Goal: Task Accomplishment & Management: Manage account settings

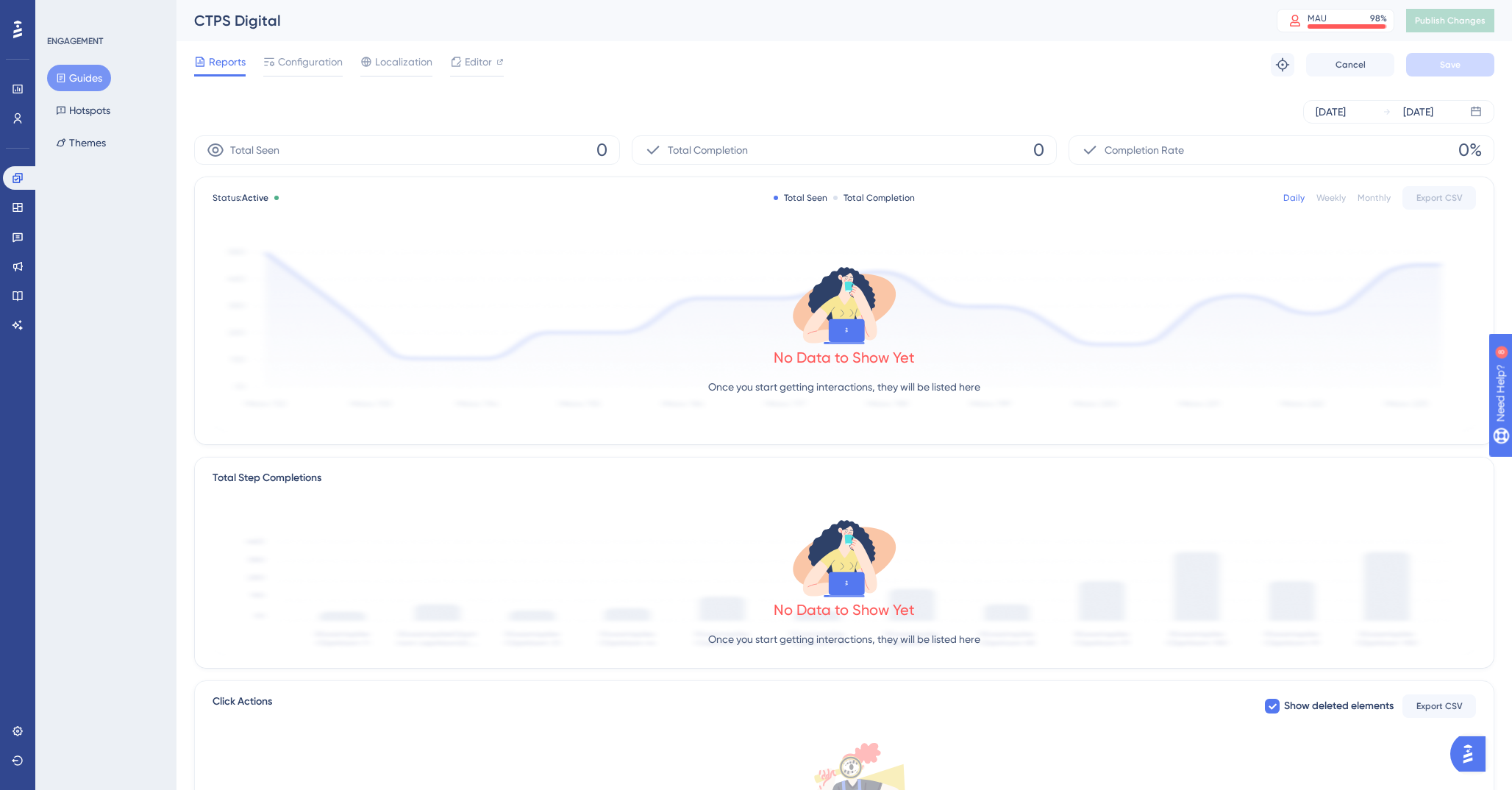
click at [292, 49] on div "Reports Configuration Localization Editor Troubleshoot Cancel Save" at bounding box center [844, 64] width 1300 height 47
click at [292, 64] on span "Configuration" at bounding box center [310, 62] width 65 height 18
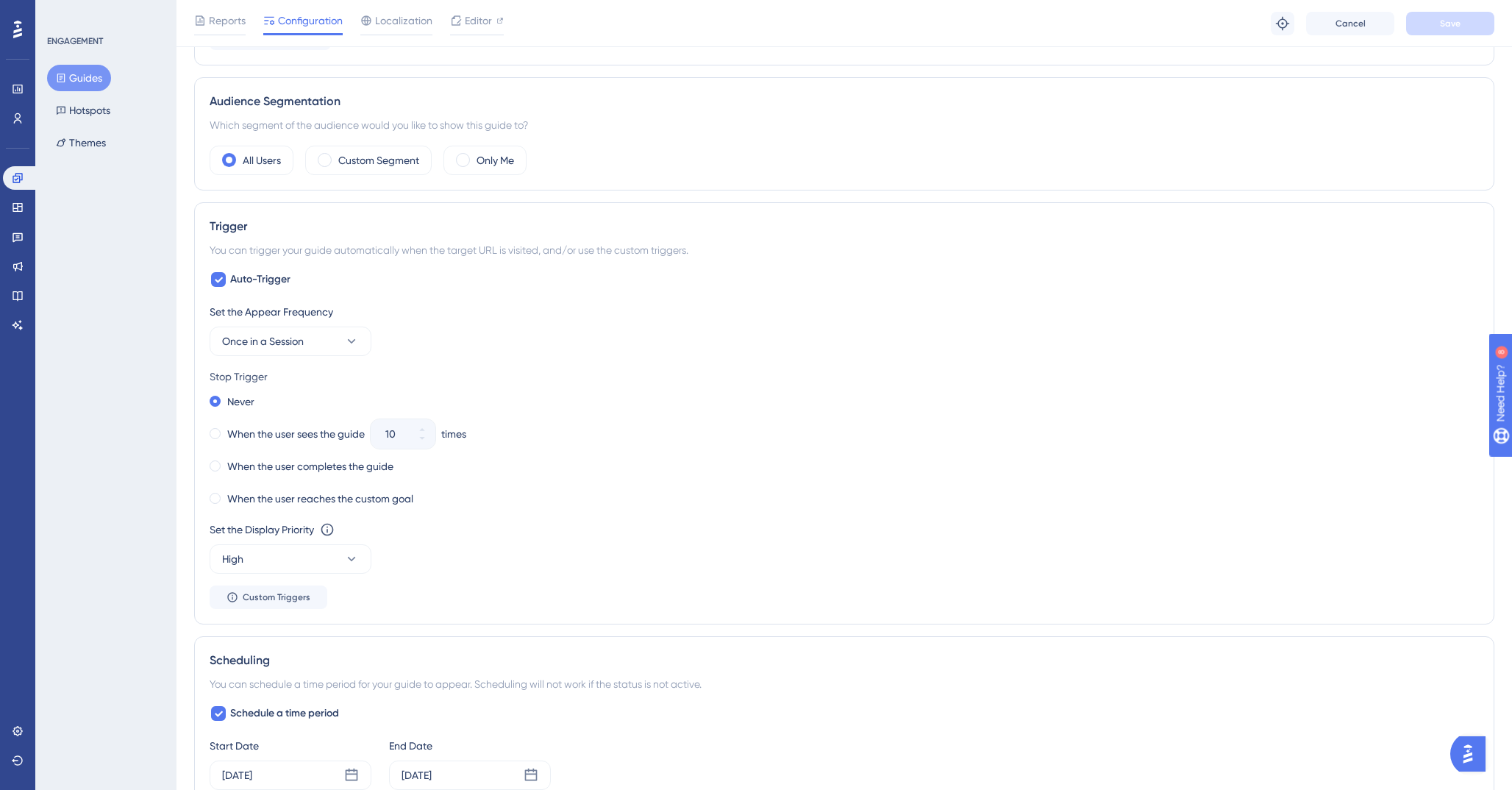
scroll to position [496, 0]
click at [308, 593] on span "Custom Triggers" at bounding box center [277, 594] width 67 height 12
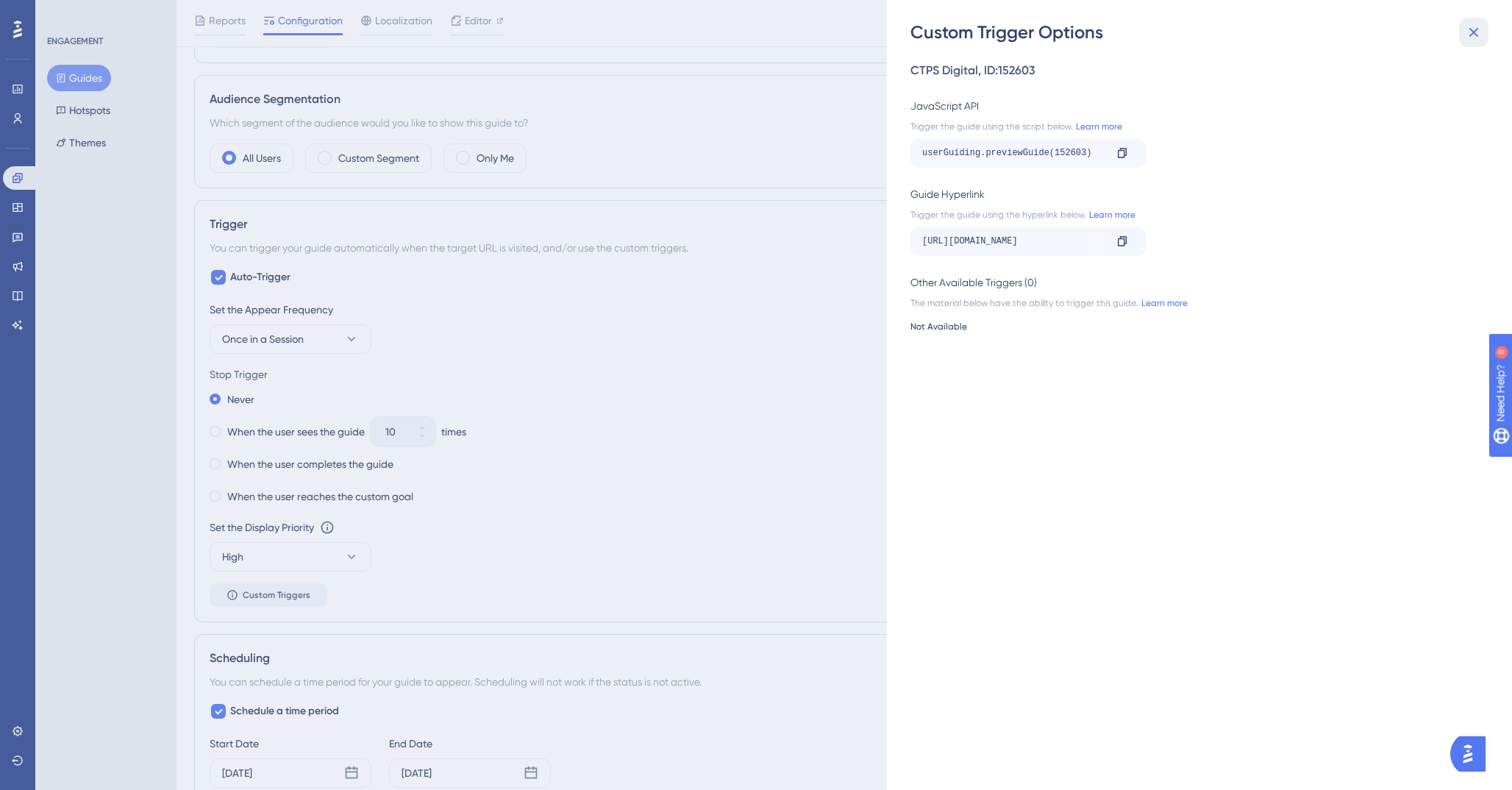
click at [1476, 31] on icon at bounding box center [1473, 33] width 18 height 18
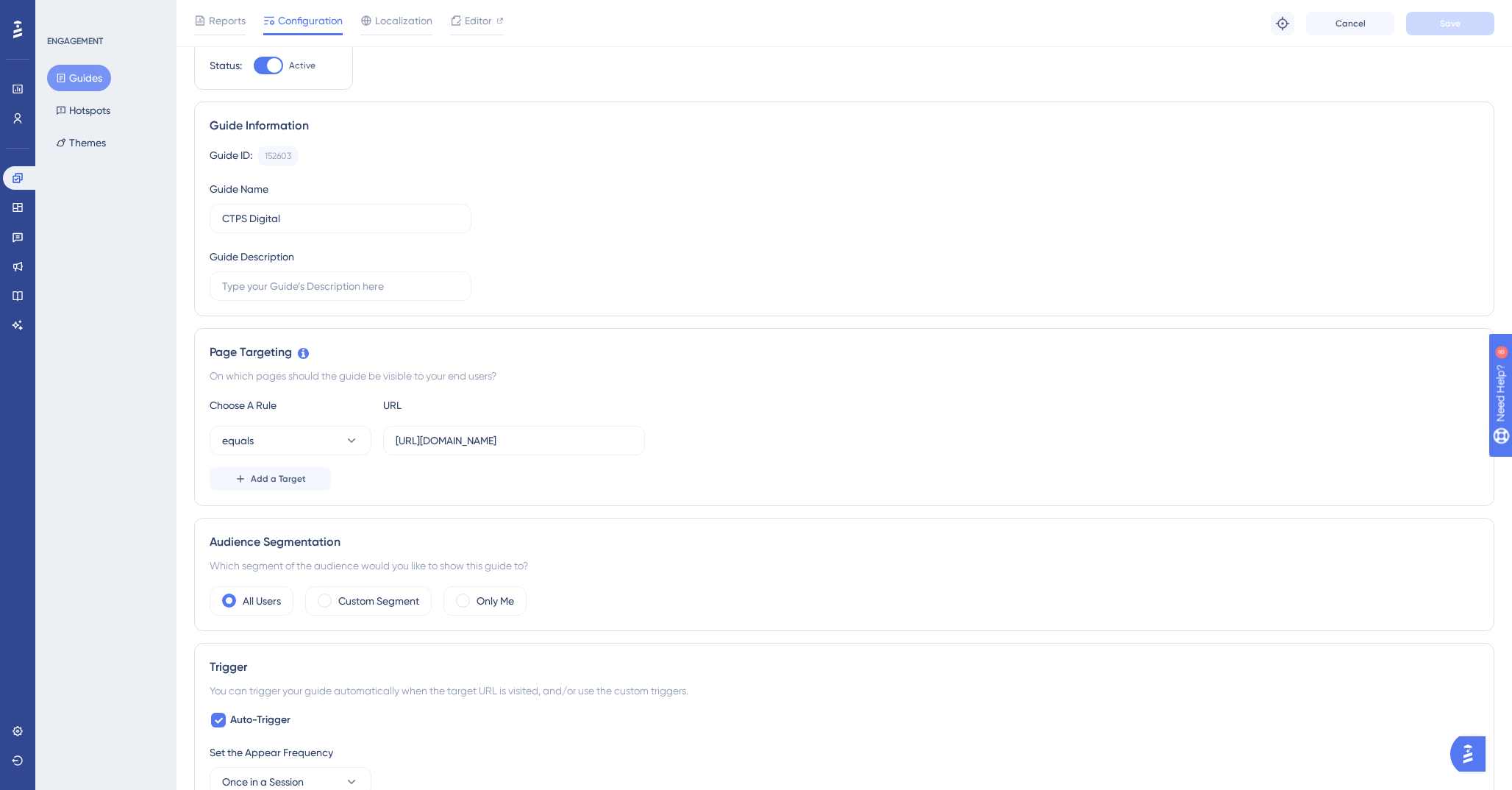
scroll to position [0, 0]
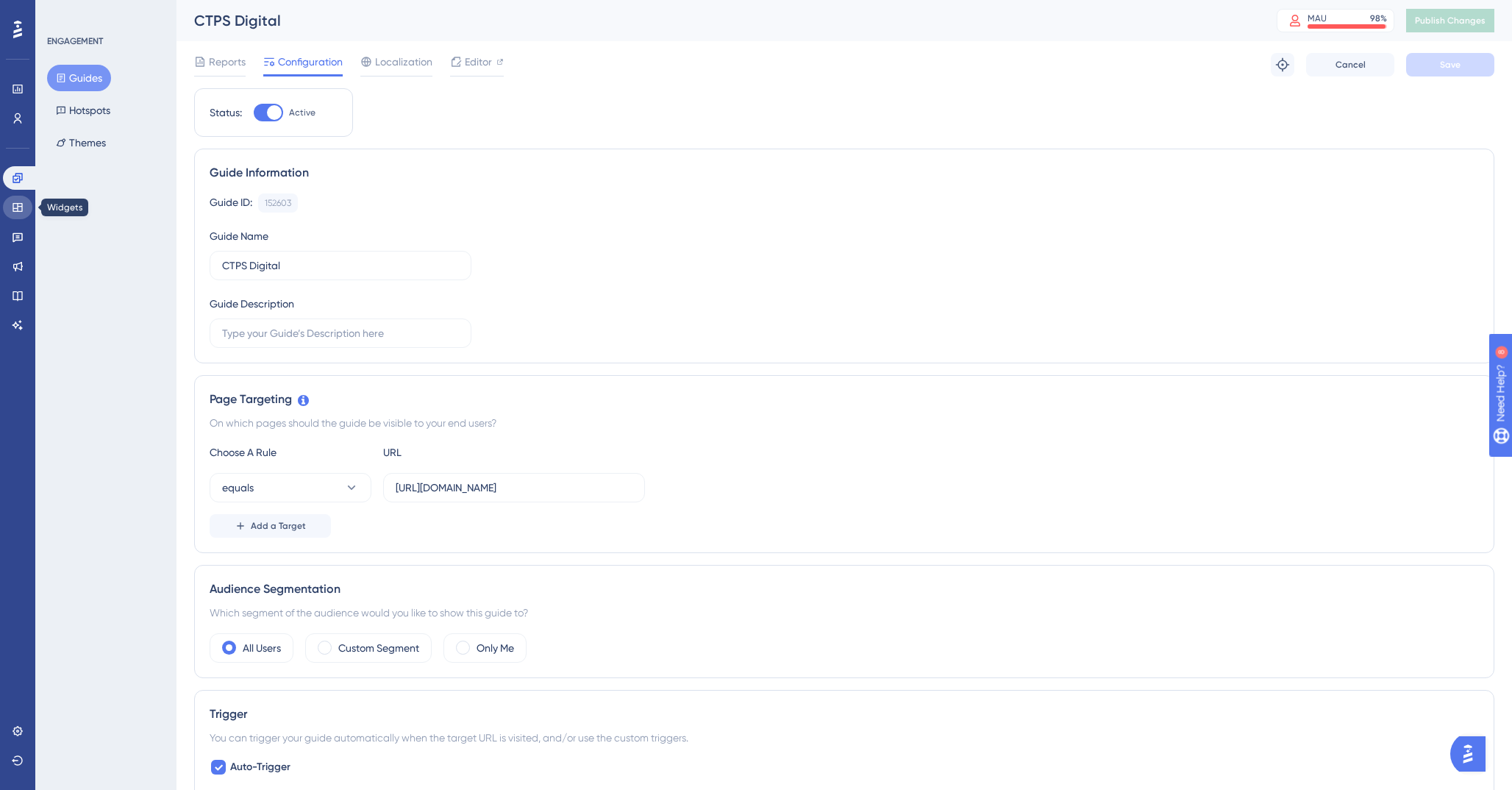
click at [15, 201] on icon at bounding box center [17, 207] width 12 height 12
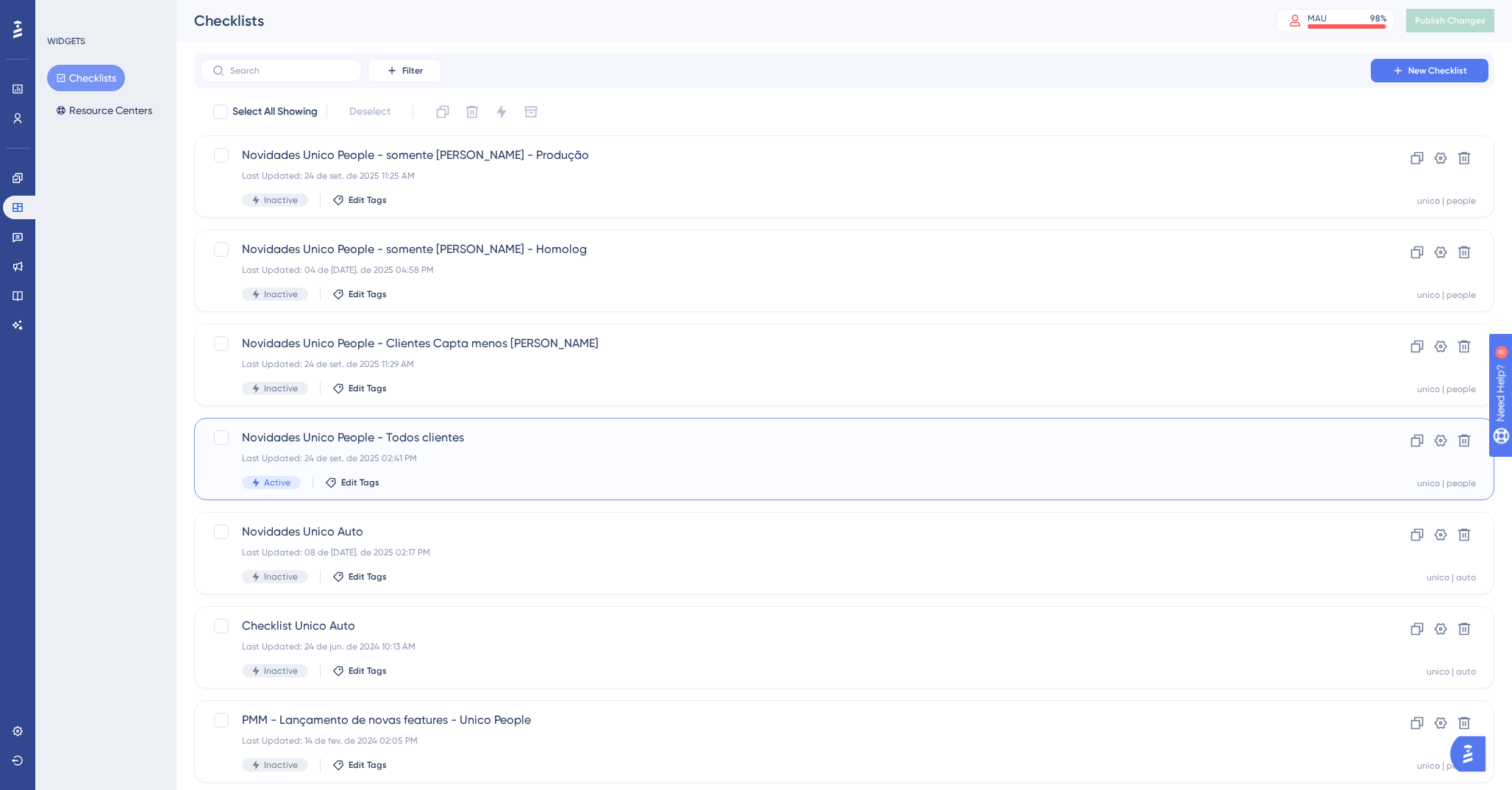
click at [485, 459] on div "Last Updated: 24 de set. de 2025 02:41 PM" at bounding box center [785, 458] width 1087 height 12
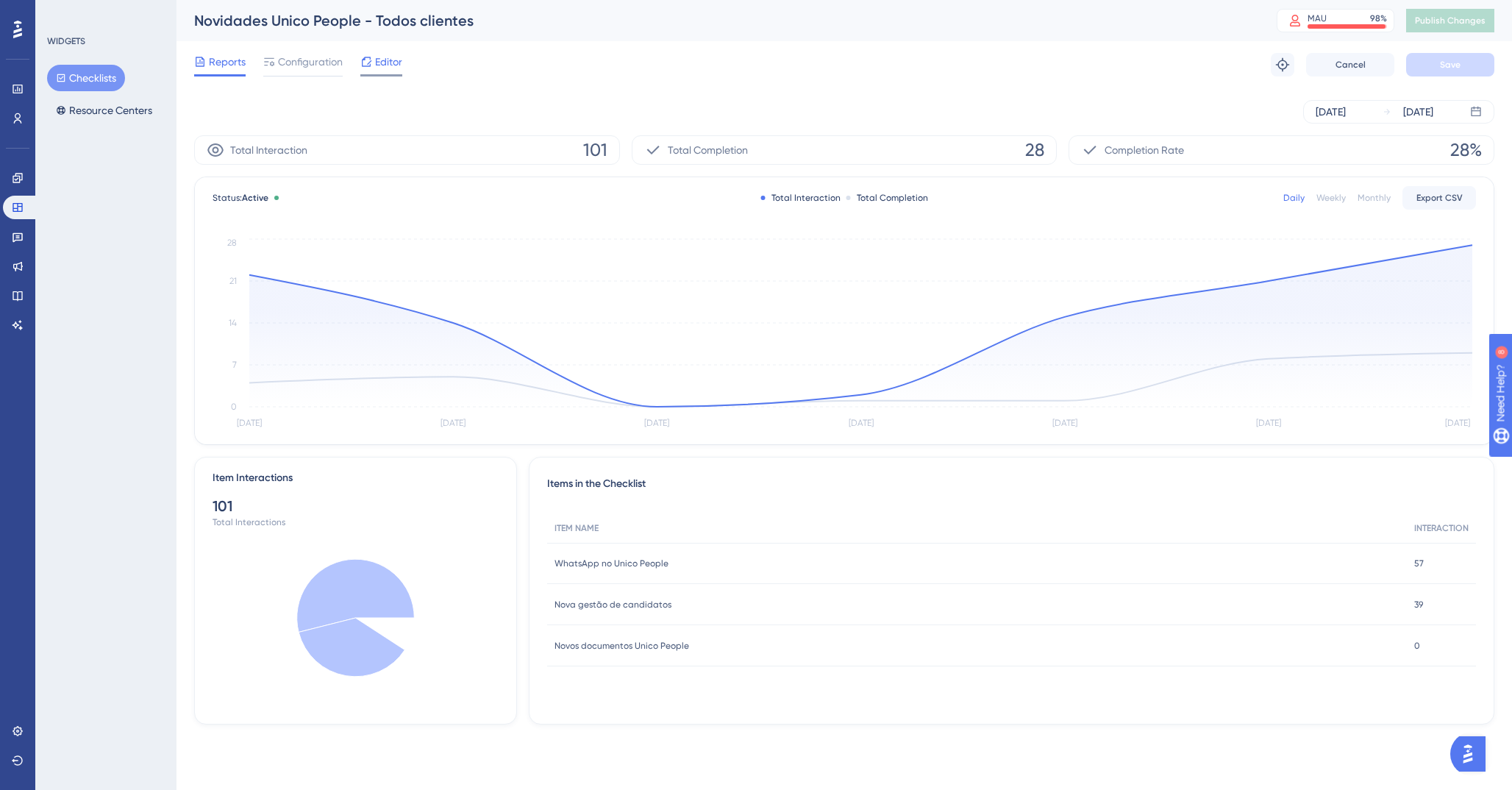
click at [378, 65] on span "Editor" at bounding box center [388, 62] width 27 height 18
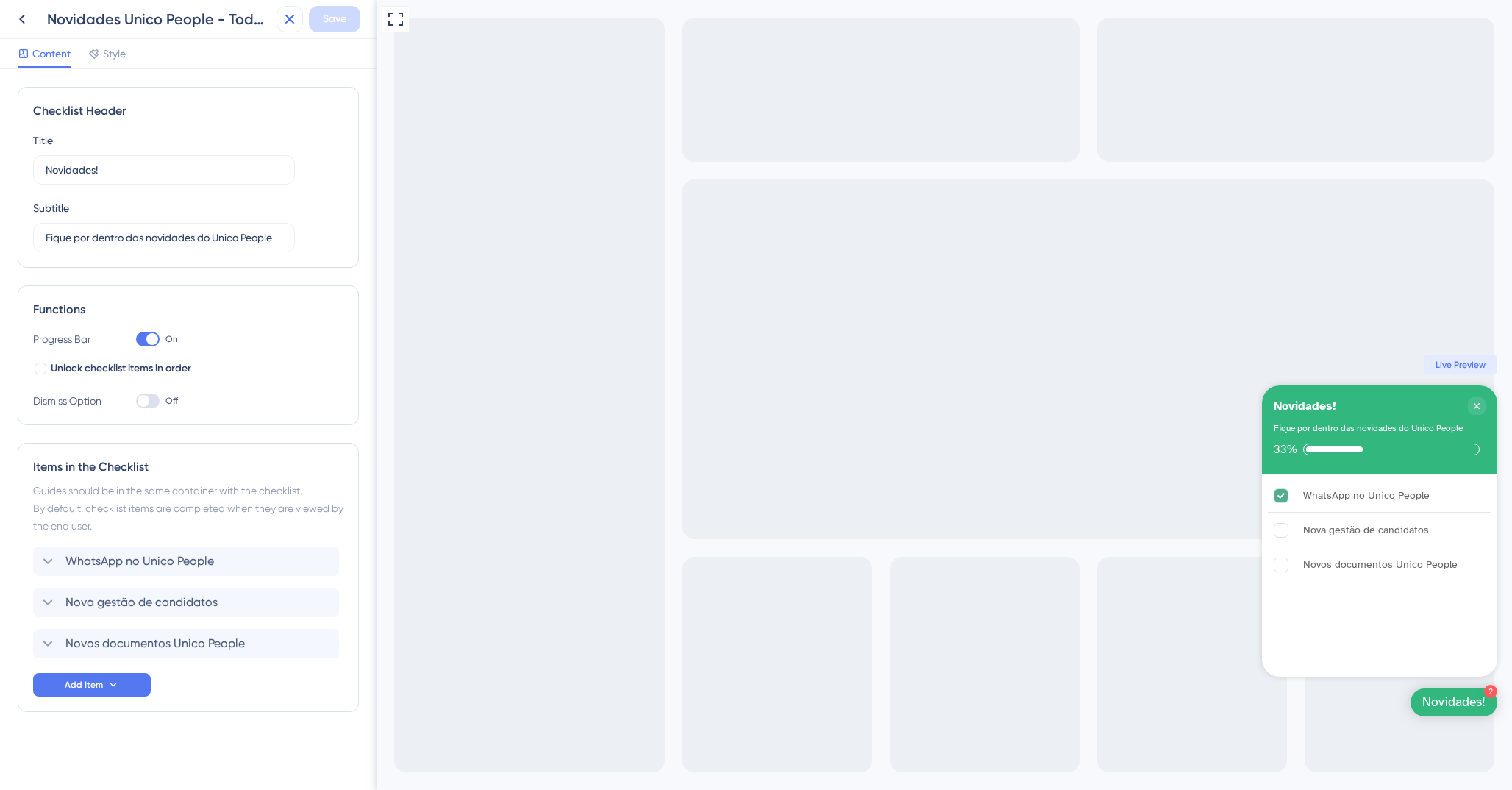
click at [278, 18] on button at bounding box center [290, 20] width 27 height 27
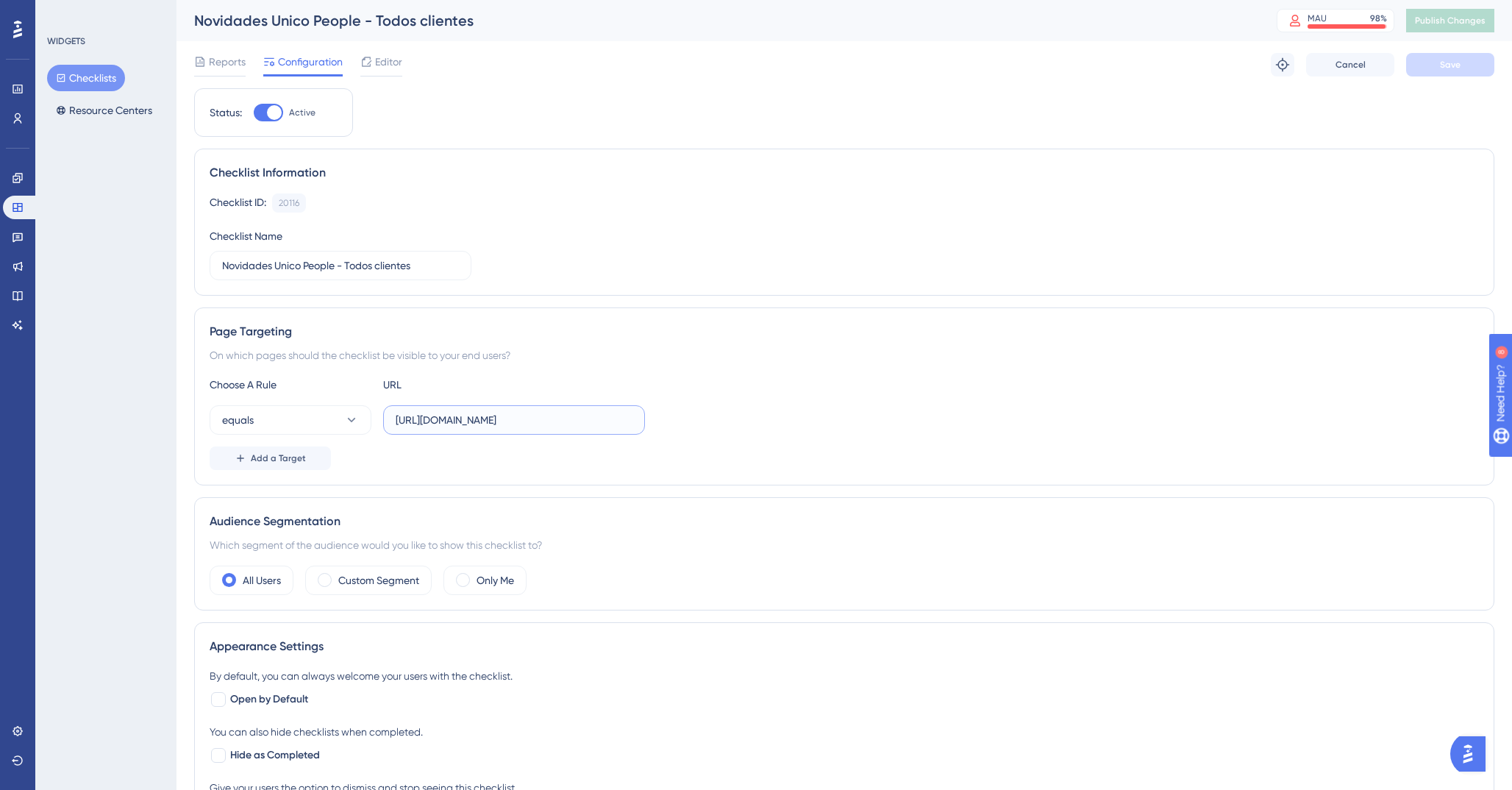
click at [569, 424] on input "https://admin.acessorh.com.br/" at bounding box center [513, 420] width 237 height 16
click at [23, 181] on icon at bounding box center [17, 177] width 12 height 12
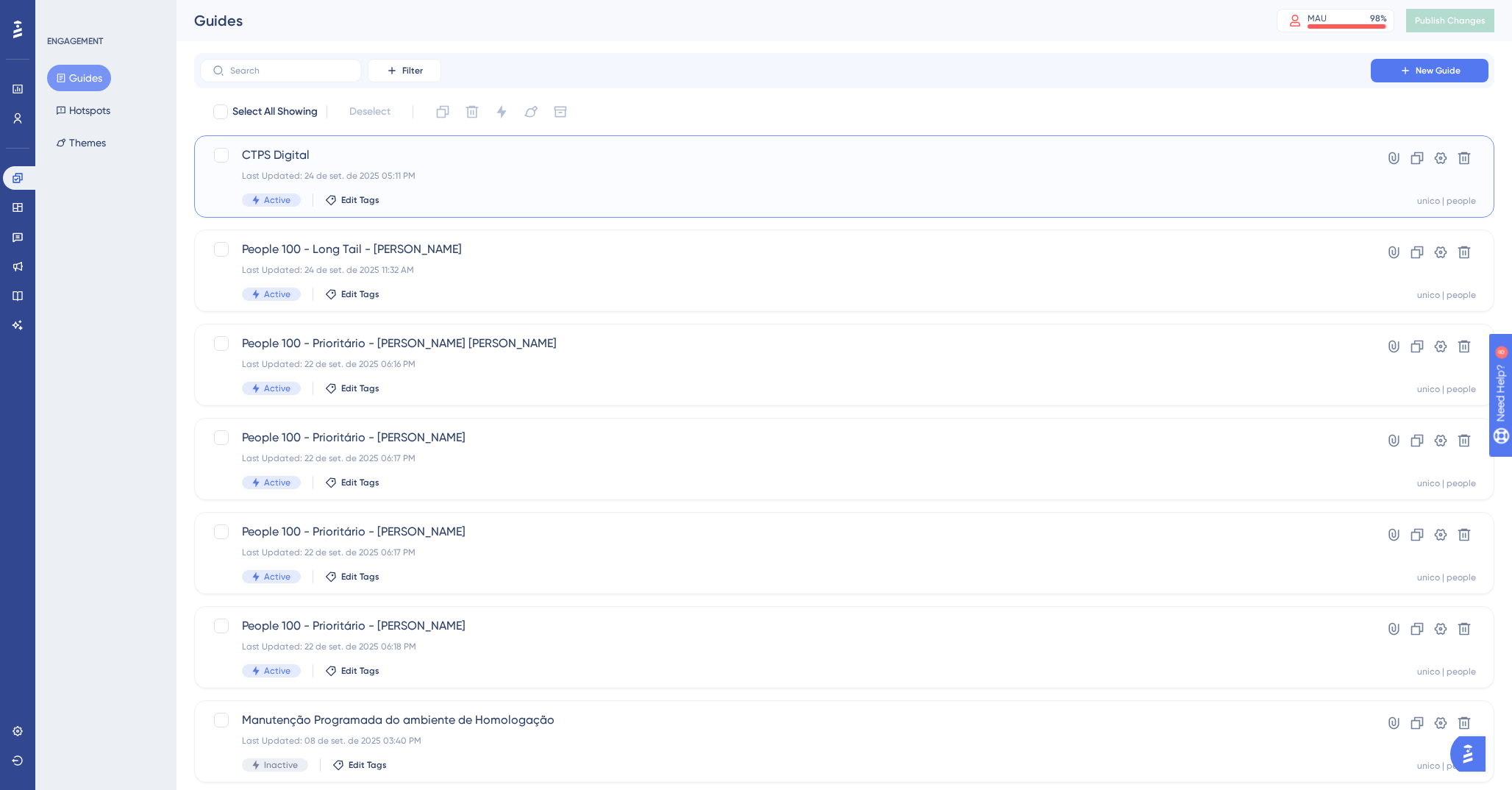
click at [398, 184] on div "CTPS Digital Last Updated: 24 de set. de 2025 05:11 PM Active Edit Tags" at bounding box center [785, 176] width 1087 height 60
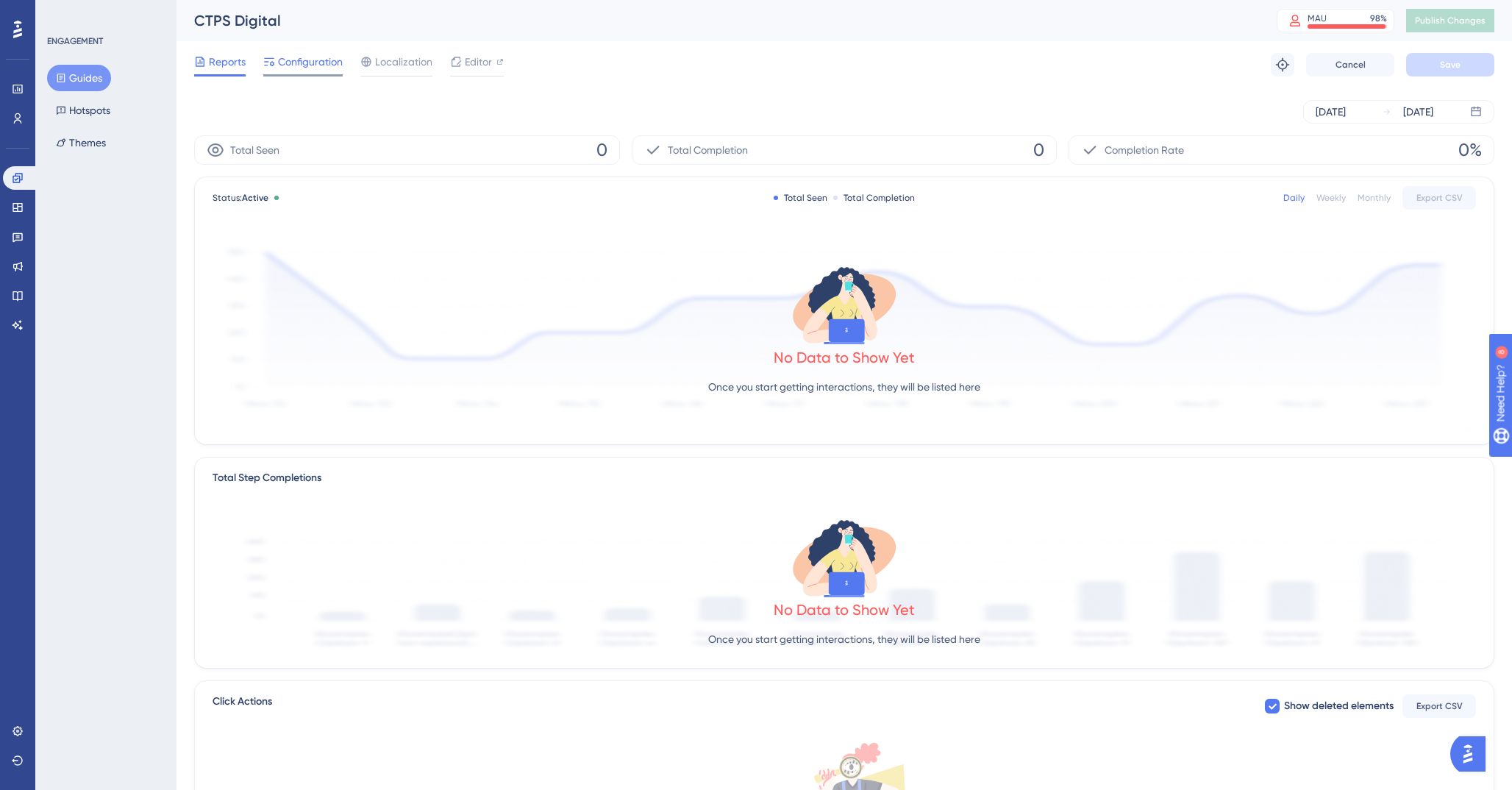
click at [308, 73] on div "Configuration" at bounding box center [303, 65] width 80 height 24
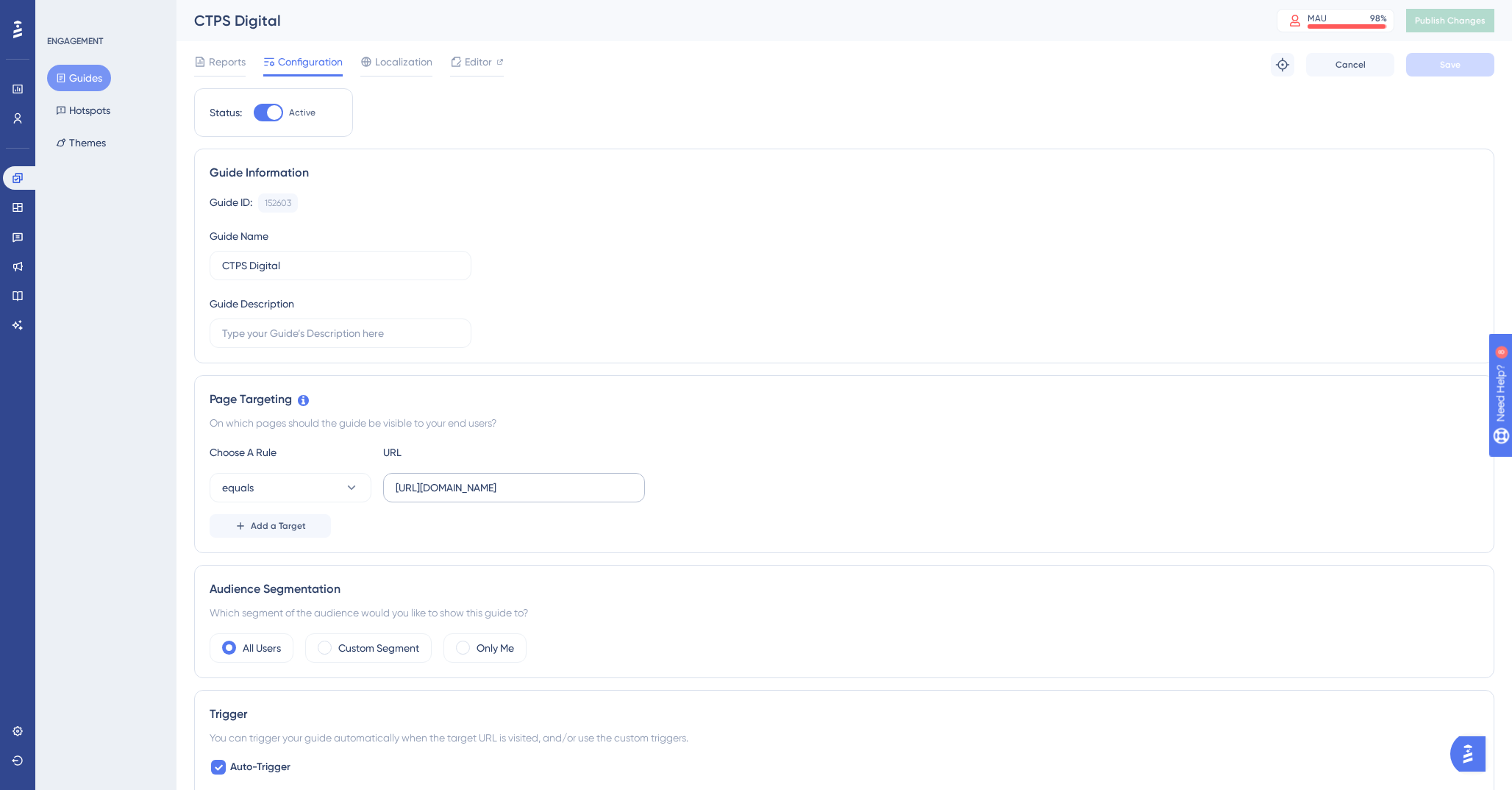
click at [517, 499] on label "https://admin.acessorh.com.br/" at bounding box center [513, 487] width 261 height 29
click at [517, 496] on input "https://admin.acessorh.com.br/" at bounding box center [513, 488] width 237 height 16
click at [517, 499] on label "https://admin.acessorh.com.br/" at bounding box center [513, 487] width 261 height 29
click at [517, 496] on input "https://admin.acessorh.com.br/" at bounding box center [513, 488] width 237 height 16
click at [517, 499] on label "https://admin.acessorh.com.br/" at bounding box center [513, 487] width 261 height 29
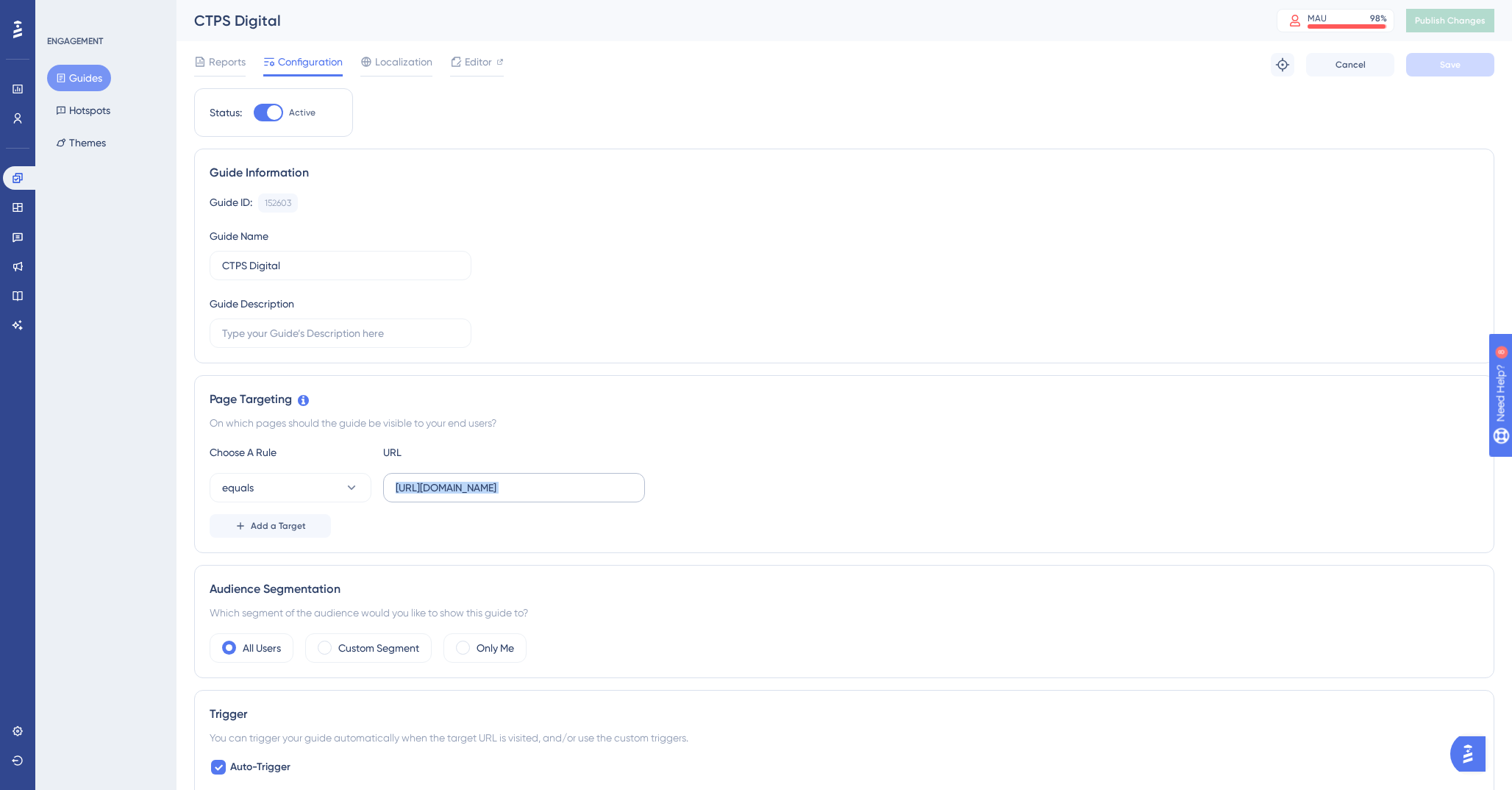
click at [517, 496] on input "https://admin.acessorh.com.br/" at bounding box center [513, 488] width 237 height 16
click at [517, 499] on label "https://admin.acessorh.com.br/" at bounding box center [513, 487] width 261 height 29
click at [517, 496] on input "https://admin.acessorh.com.br/" at bounding box center [513, 488] width 237 height 16
click at [517, 499] on label "https://admin.acessorh.com.br/" at bounding box center [513, 487] width 261 height 29
click at [517, 496] on input "https://admin.acessorh.com.br/" at bounding box center [513, 488] width 237 height 16
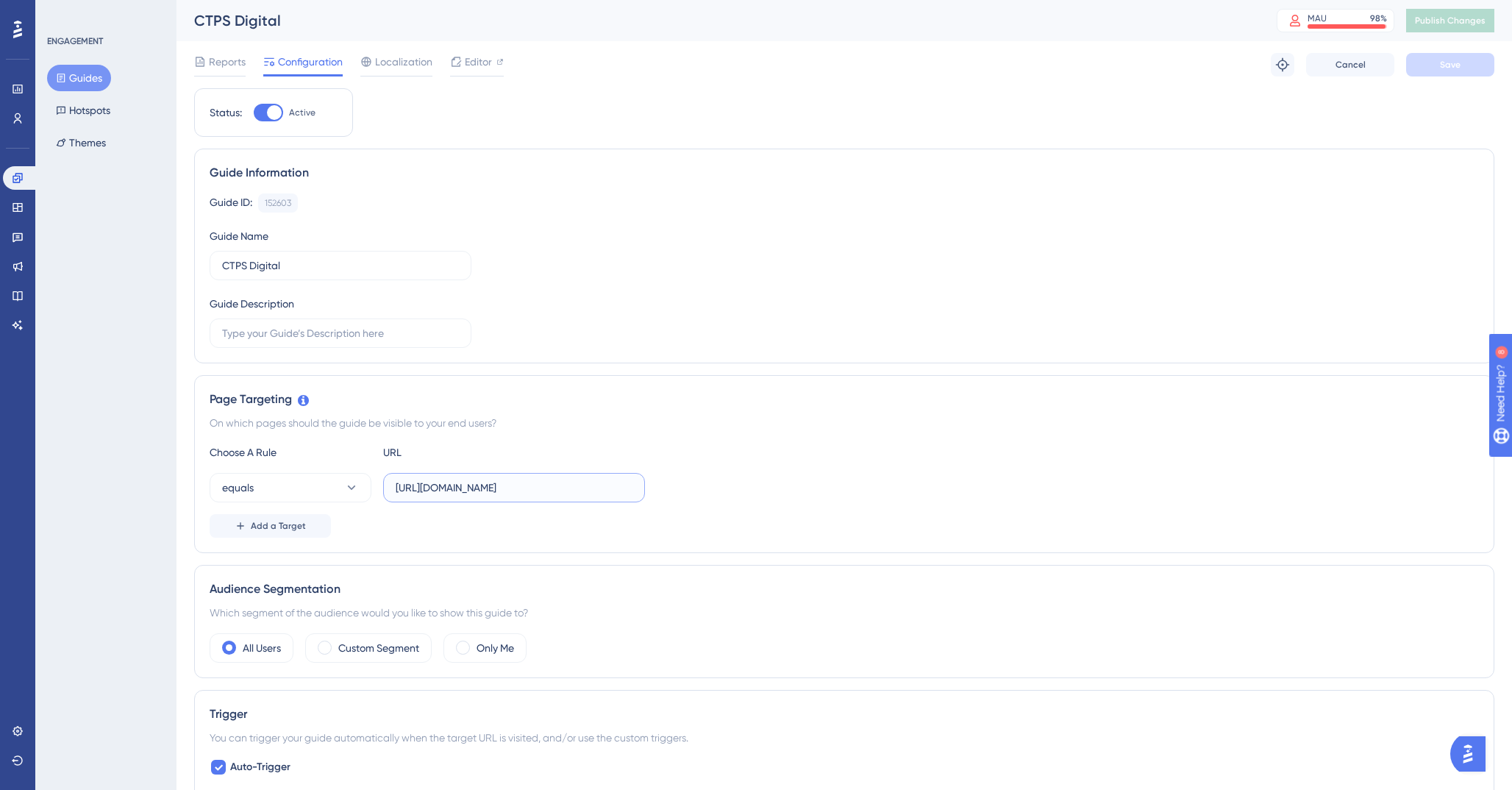
click at [514, 485] on input "https://admin.acessorh.com.br/" at bounding box center [513, 488] width 237 height 16
click at [5, 90] on link at bounding box center [17, 89] width 29 height 24
